Goal: Transaction & Acquisition: Purchase product/service

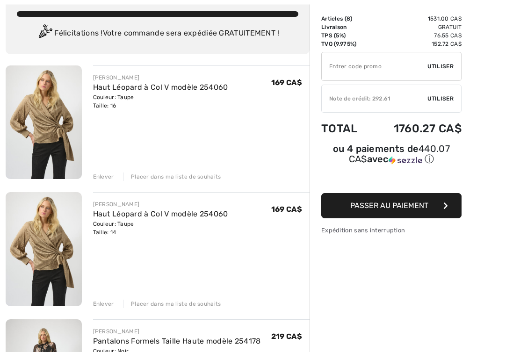
scroll to position [58, 0]
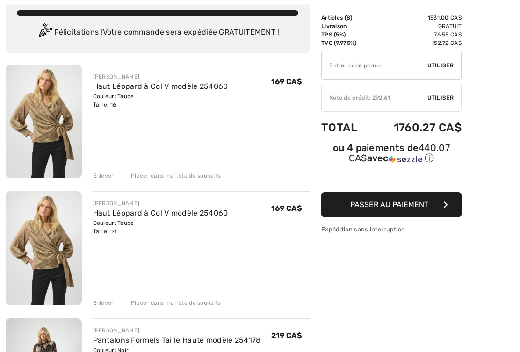
click at [113, 303] on div "Enlever Placer dans ma liste de souhaits" at bounding box center [201, 302] width 217 height 10
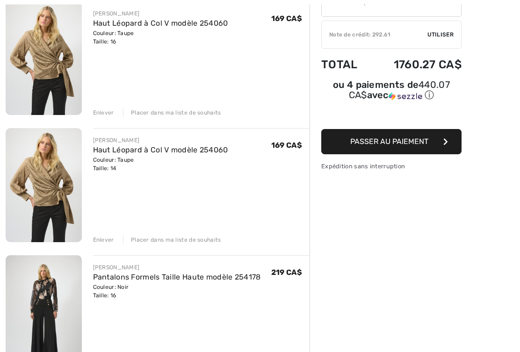
scroll to position [121, 0]
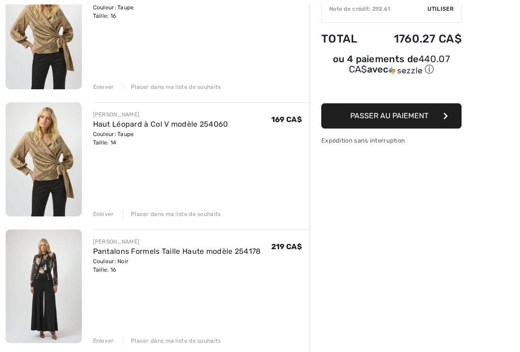
scroll to position [147, 0]
click at [207, 215] on div "Placer dans ma liste de souhaits" at bounding box center [172, 214] width 98 height 8
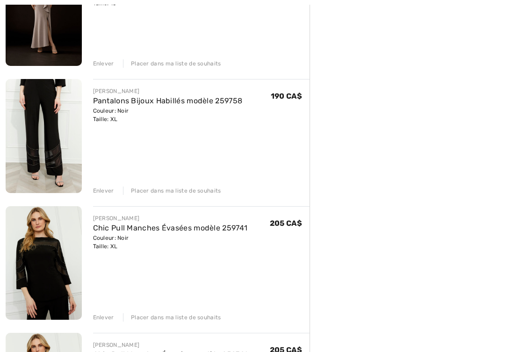
scroll to position [551, 0]
click at [123, 316] on div "Placer dans ma liste de souhaits" at bounding box center [172, 317] width 98 height 8
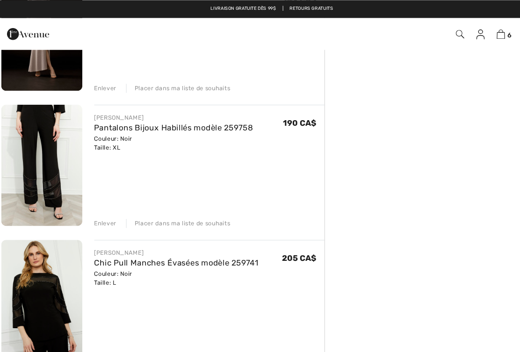
scroll to position [532, 0]
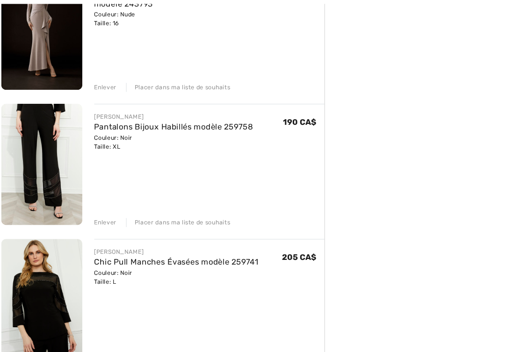
click at [174, 120] on link "Pantalons Bijoux Habillés modèle 259758" at bounding box center [168, 120] width 150 height 9
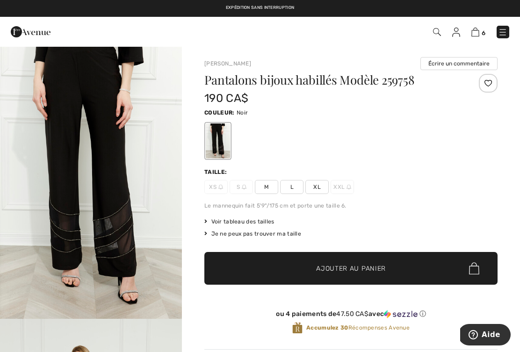
click at [258, 225] on span "Voir tableau des tailles" at bounding box center [239, 221] width 70 height 8
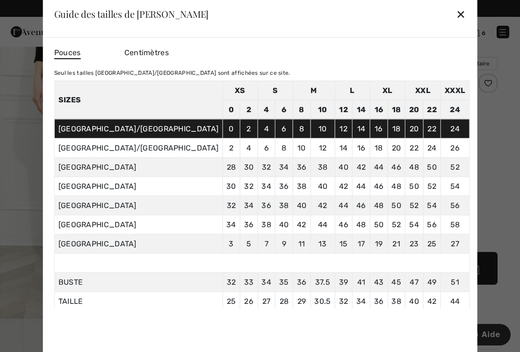
click at [456, 17] on div "✕" at bounding box center [461, 14] width 10 height 20
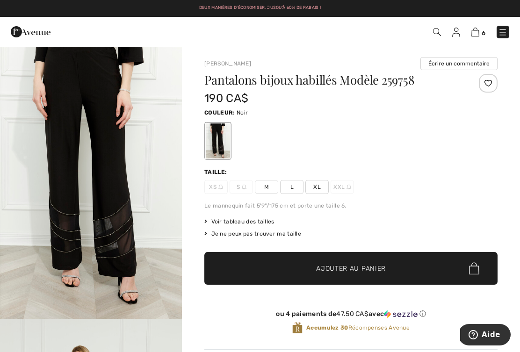
click at [479, 29] on img at bounding box center [475, 32] width 8 height 9
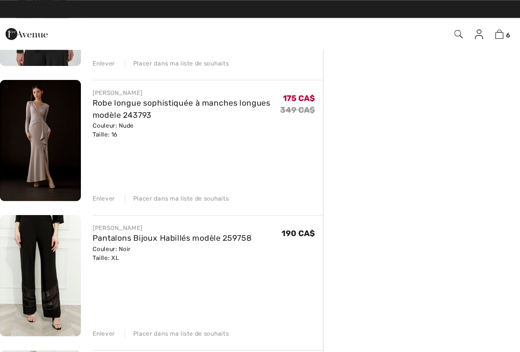
scroll to position [428, 0]
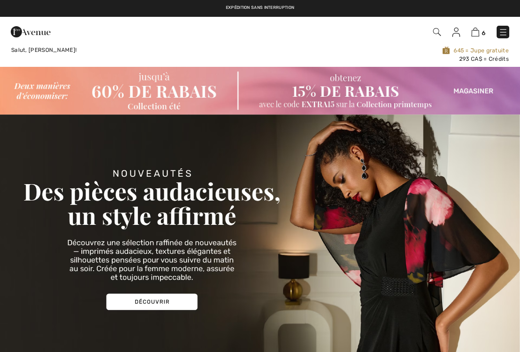
checkbox input "true"
click at [479, 33] on img at bounding box center [475, 32] width 8 height 9
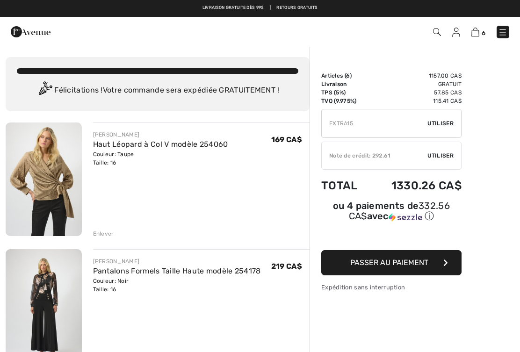
type input "EXTRA15"
click at [445, 133] on div "✔ Utiliser Enlever" at bounding box center [391, 123] width 140 height 29
click at [457, 130] on div "✔ Utiliser Enlever" at bounding box center [391, 123] width 140 height 29
click at [454, 130] on div "✔ Utiliser Enlever" at bounding box center [391, 123] width 140 height 29
click at [455, 132] on div "✔ Utiliser Enlever" at bounding box center [391, 123] width 140 height 29
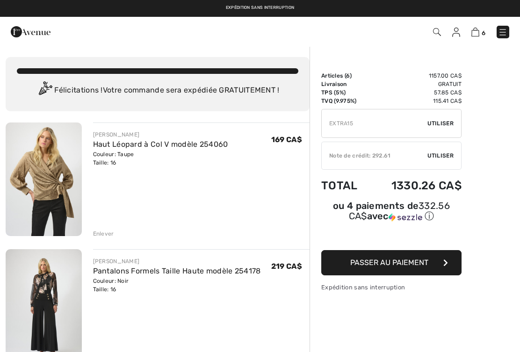
click at [451, 163] on div "✔ Note de crédit: 292.61 Utiliser Enlever" at bounding box center [391, 156] width 140 height 28
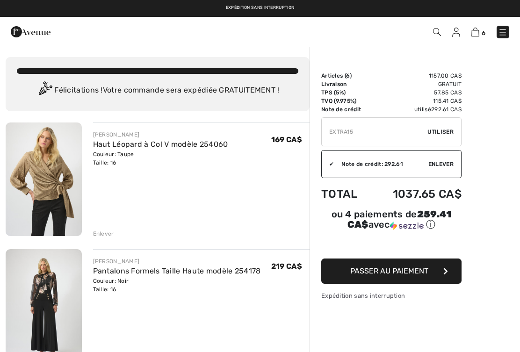
click at [451, 274] on button "Passer au paiement" at bounding box center [391, 271] width 140 height 25
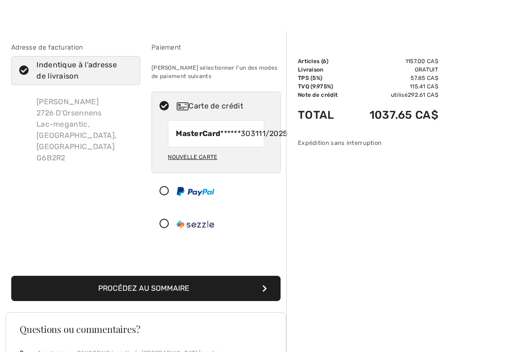
scroll to position [15, 0]
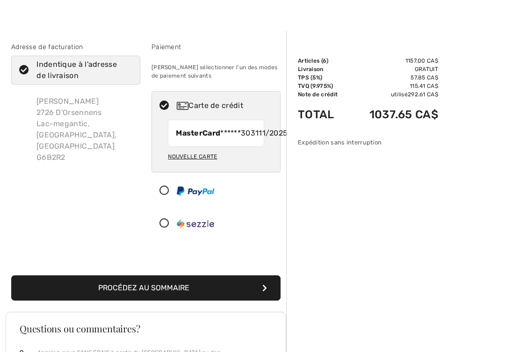
click at [196, 301] on button "Procédez au sommaire" at bounding box center [145, 287] width 269 height 25
click at [271, 301] on button "Procédez au sommaire" at bounding box center [145, 287] width 269 height 25
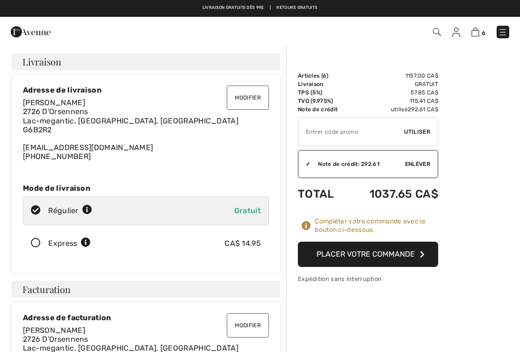
click at [433, 256] on button "Placer votre commande" at bounding box center [368, 254] width 140 height 25
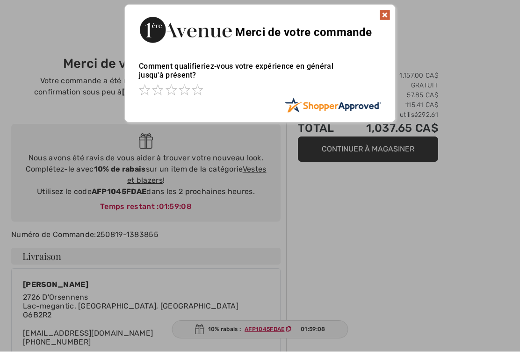
scroll to position [1, 0]
click at [388, 19] on img at bounding box center [384, 14] width 11 height 11
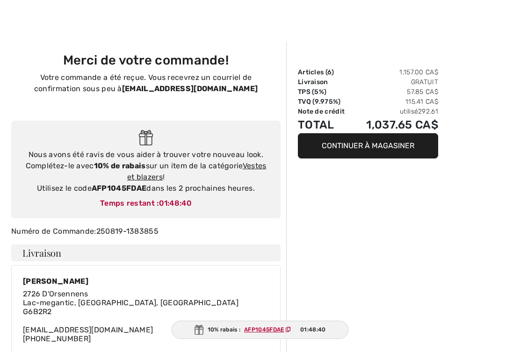
scroll to position [4, 0]
